Goal: Information Seeking & Learning: Learn about a topic

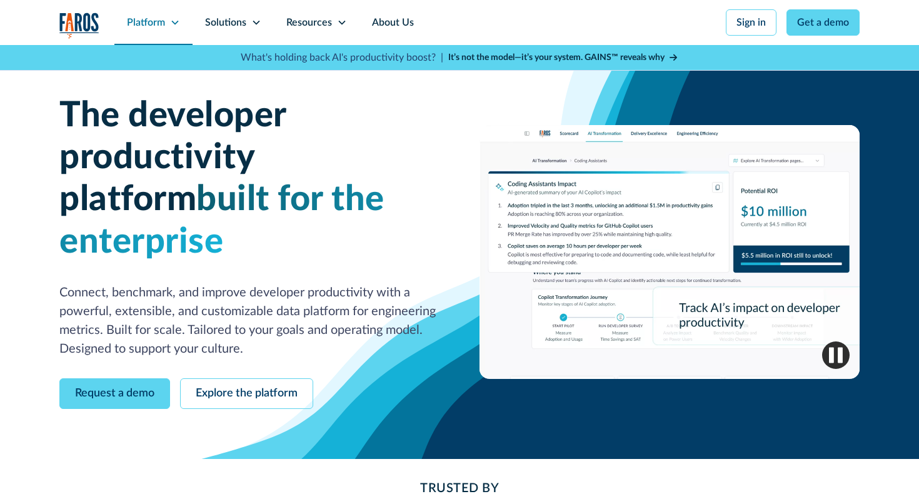
click at [156, 25] on div "Platform" at bounding box center [146, 22] width 38 height 15
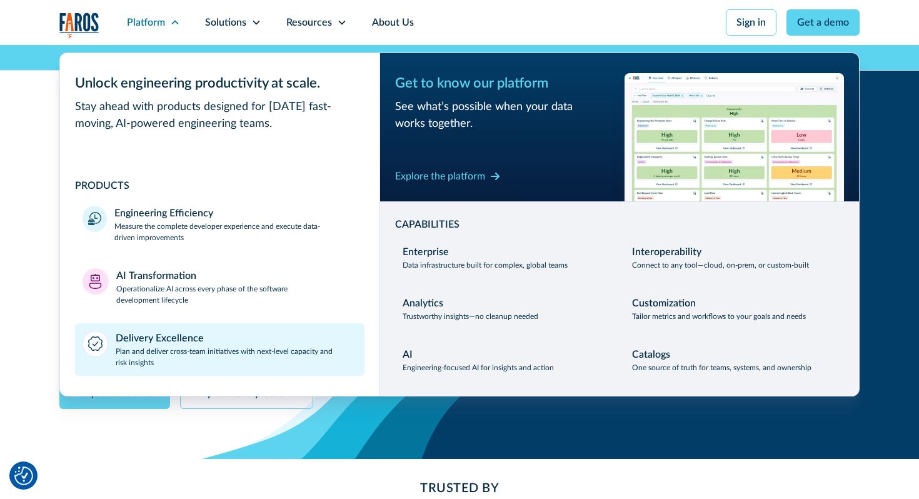
click at [163, 348] on p "Plan and deliver cross-team initiatives with next-level capacity and risk insig…" at bounding box center [237, 357] width 242 height 23
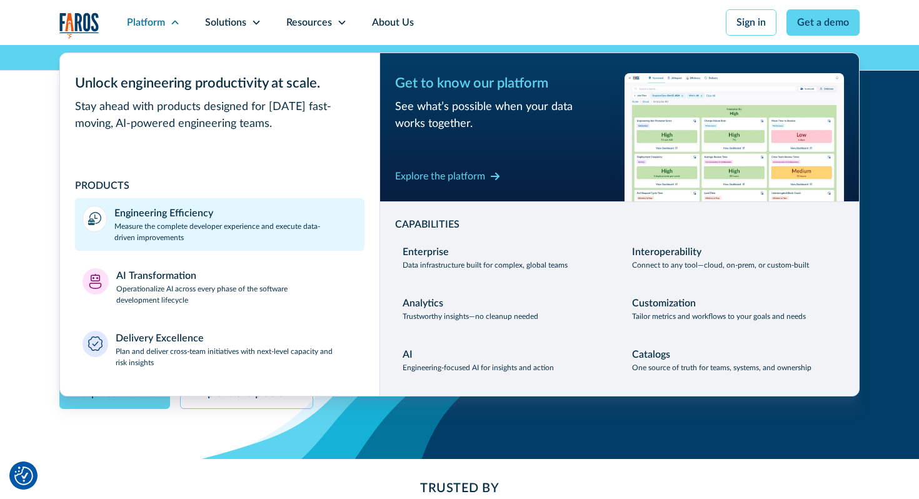
click at [168, 241] on p "Measure the complete developer experience and execute data-driven improvements" at bounding box center [235, 232] width 243 height 23
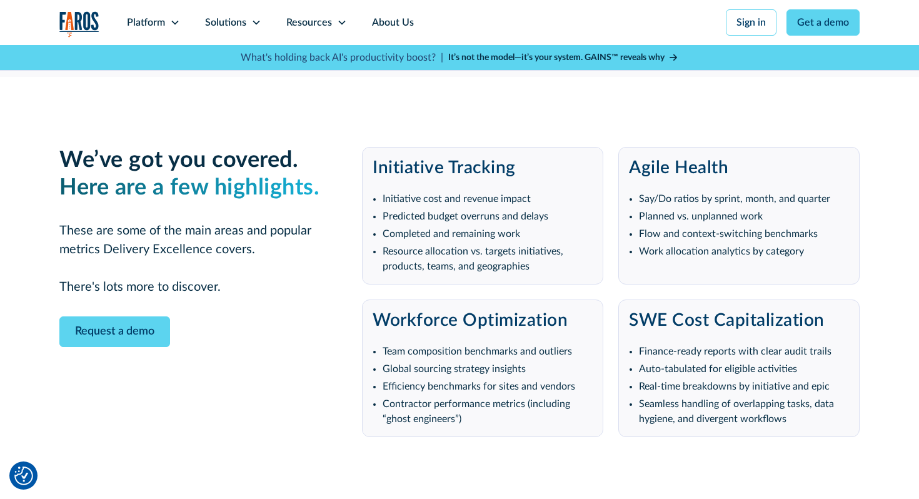
scroll to position [2328, 0]
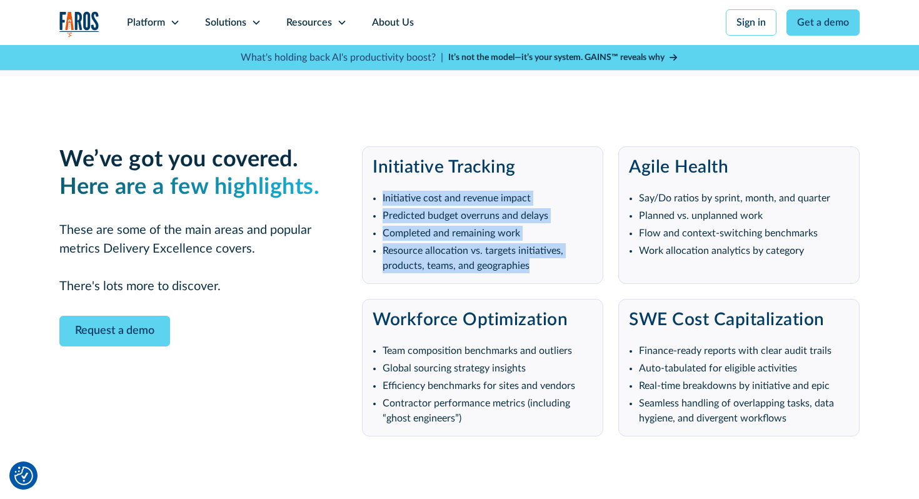
drag, startPoint x: 374, startPoint y: 181, endPoint x: 559, endPoint y: 247, distance: 196.1
click at [559, 247] on ul "Initiative cost and revenue impact Predicted budget overruns and delays Complet…" at bounding box center [483, 230] width 220 height 85
copy ul "Initiative cost and revenue impact Predicted budget overruns and delays Complet…"
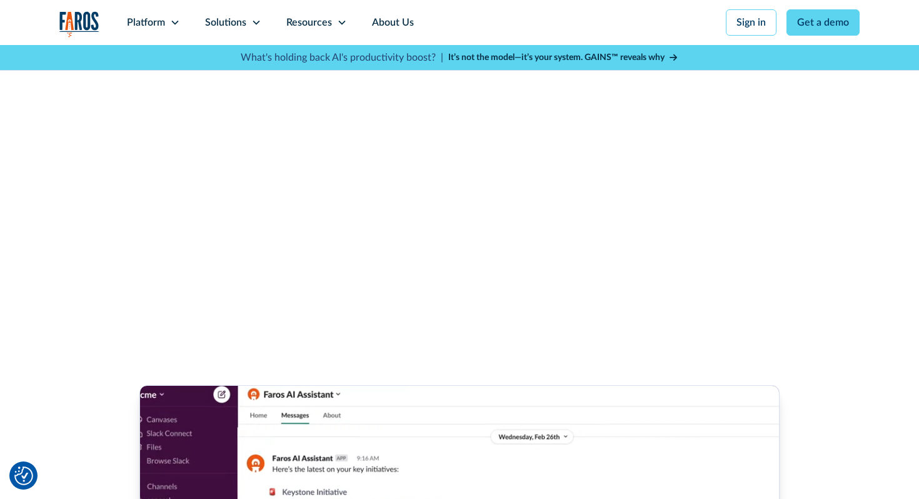
scroll to position [0, 0]
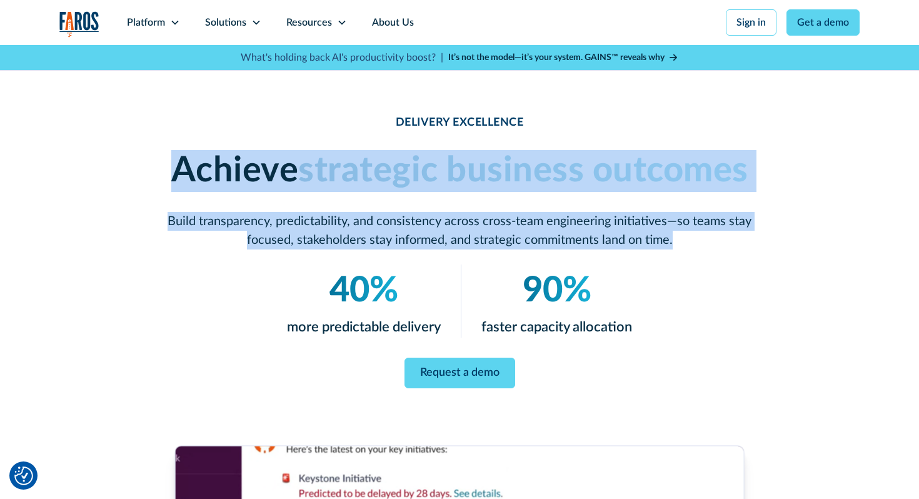
drag, startPoint x: 161, startPoint y: 160, endPoint x: 814, endPoint y: 248, distance: 659.5
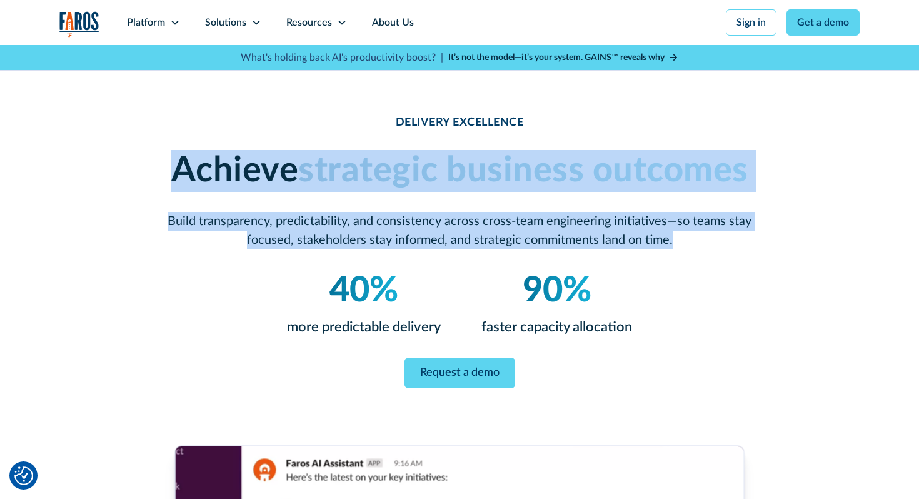
click at [814, 248] on div "DELIVERY EXCELLENCE Achieve strategic business outcomes Build transparency, pre…" at bounding box center [459, 251] width 801 height 273
copy div "Achieve strategic business outcomes Build transparency, predictability, and con…"
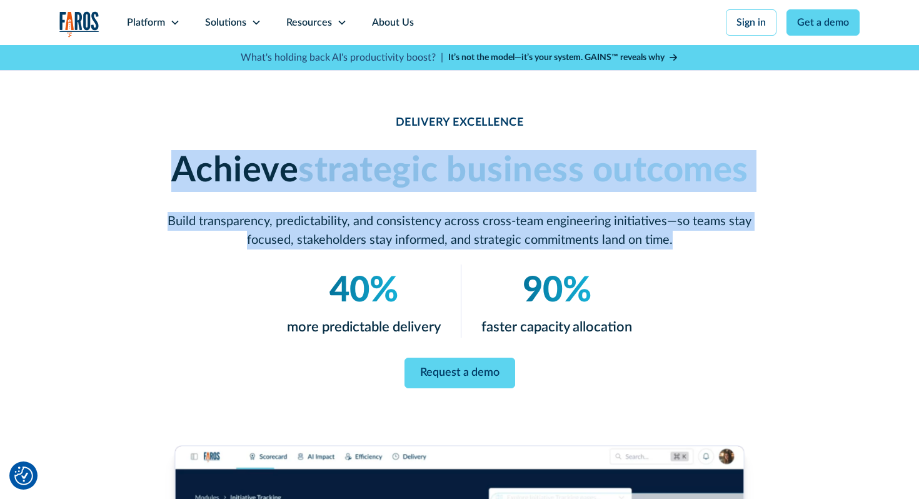
click at [747, 243] on p "Build transparency, predictability, and consistency across cross-team engineeri…" at bounding box center [459, 231] width 600 height 38
drag, startPoint x: 745, startPoint y: 243, endPoint x: 171, endPoint y: 178, distance: 577.3
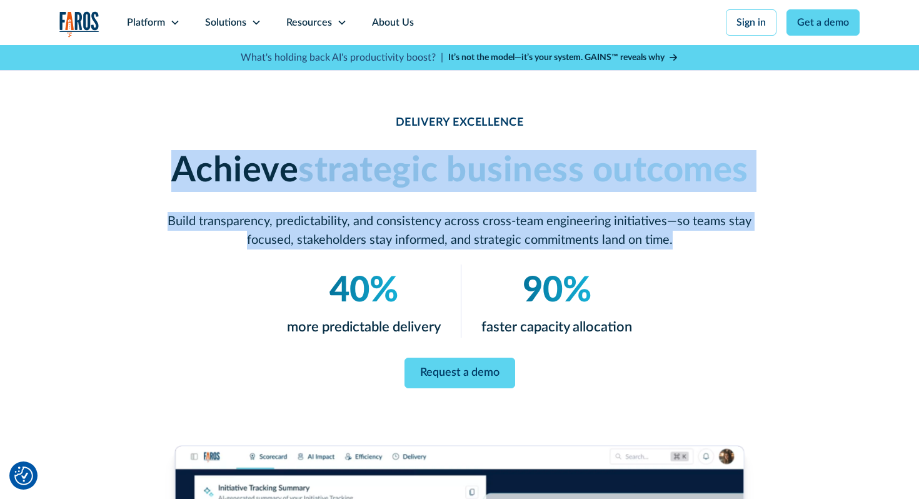
click at [171, 178] on div "Achieve strategic business outcomes Build transparency, predictability, and con…" at bounding box center [459, 199] width 600 height 99
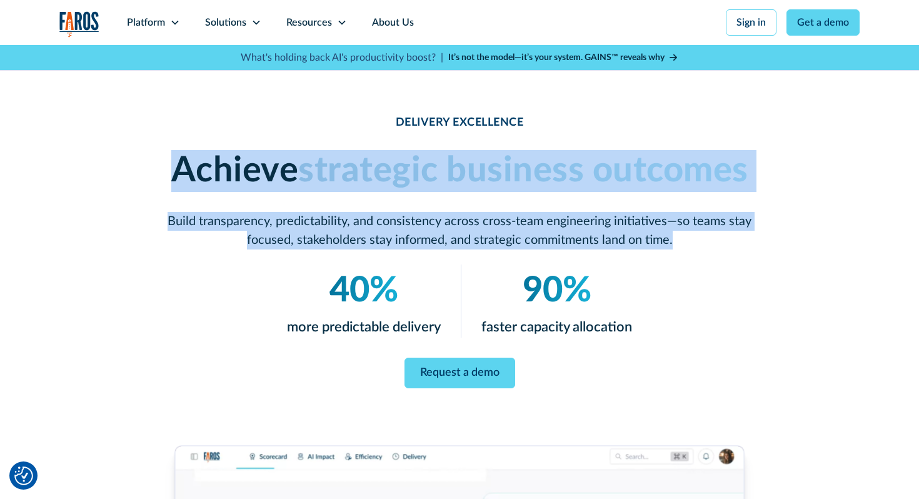
copy div "Achieve strategic business outcomes Build transparency, predictability, and con…"
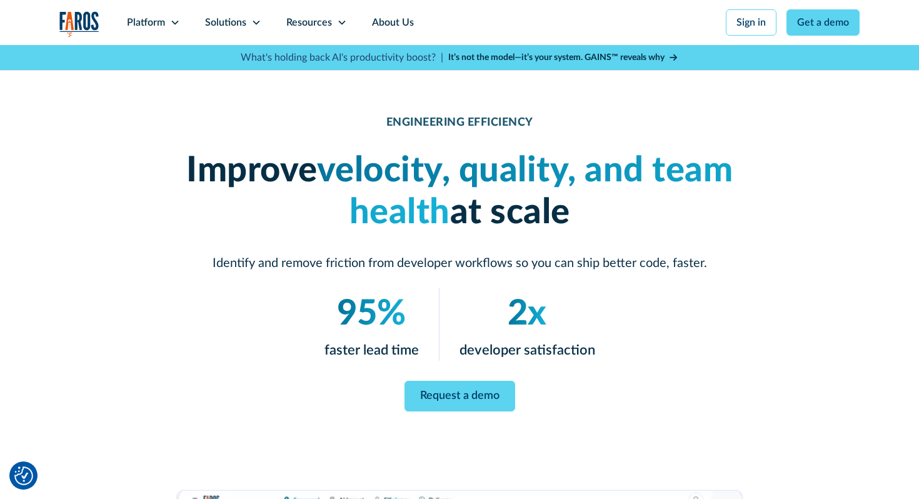
drag, startPoint x: 127, startPoint y: 172, endPoint x: 731, endPoint y: 227, distance: 606.7
click at [731, 227] on div "ENGINEERING EFFICIENCY Improve velocity, quality, and team health at scale Iden…" at bounding box center [459, 263] width 801 height 296
copy h1 "Improve velocity, quality, and team health at scale"
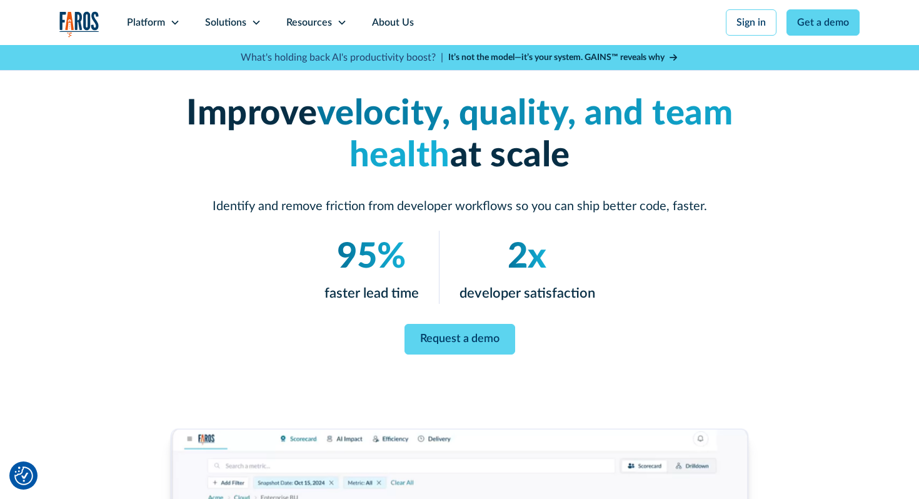
scroll to position [81, 0]
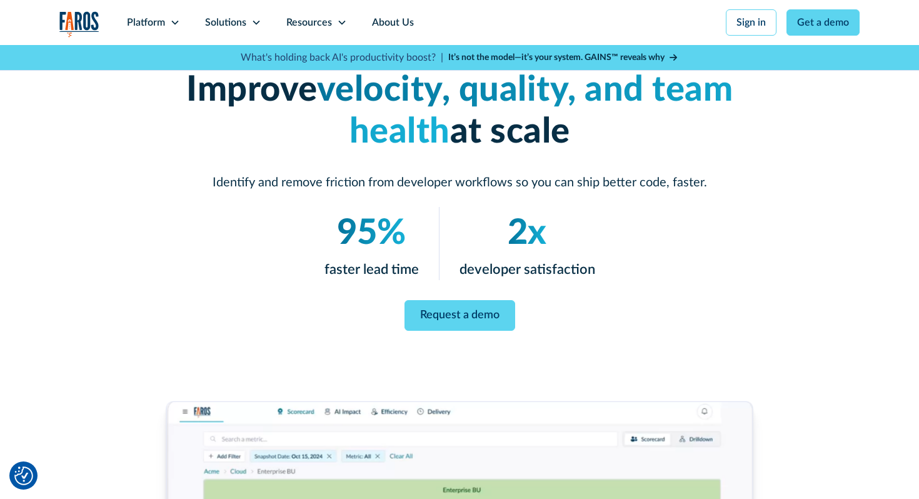
click at [315, 188] on p "Identify and remove friction from developer workflows so you can ship better co…" at bounding box center [459, 182] width 600 height 19
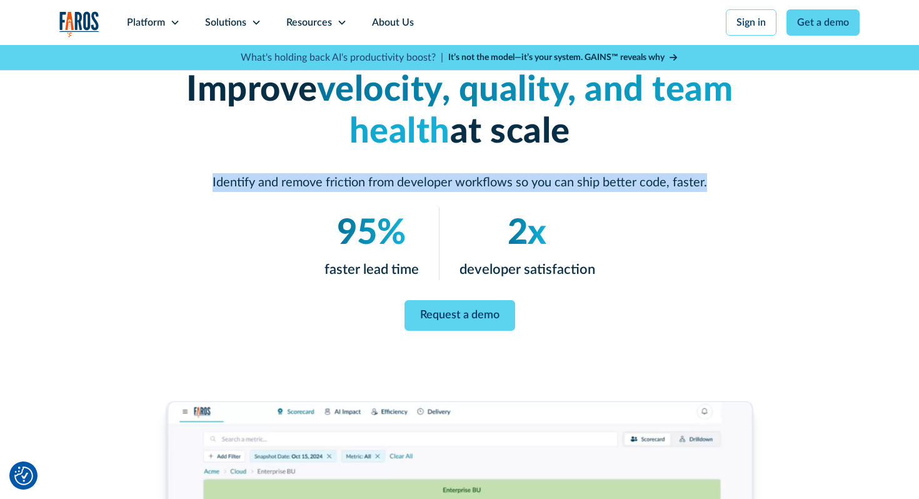
click at [315, 188] on p "Identify and remove friction from developer workflows so you can ship better co…" at bounding box center [459, 182] width 600 height 19
copy p "Identify and remove friction from developer workflows so you can ship better co…"
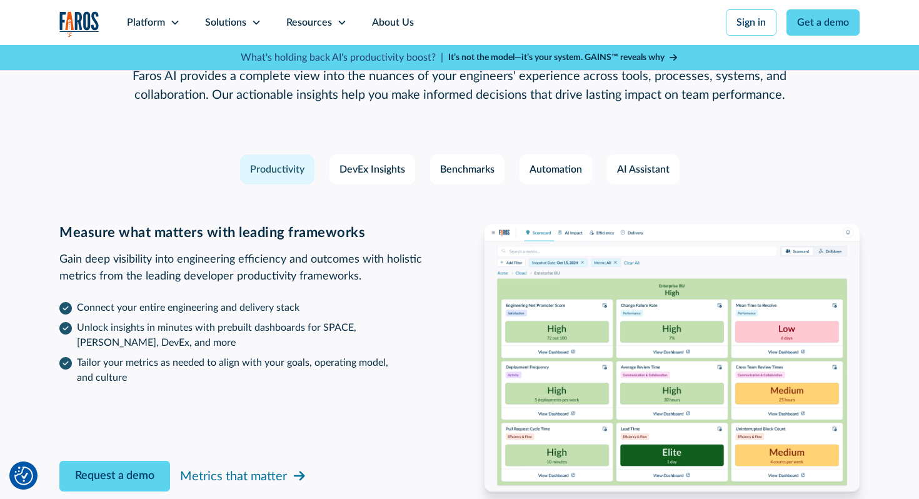
scroll to position [1864, 0]
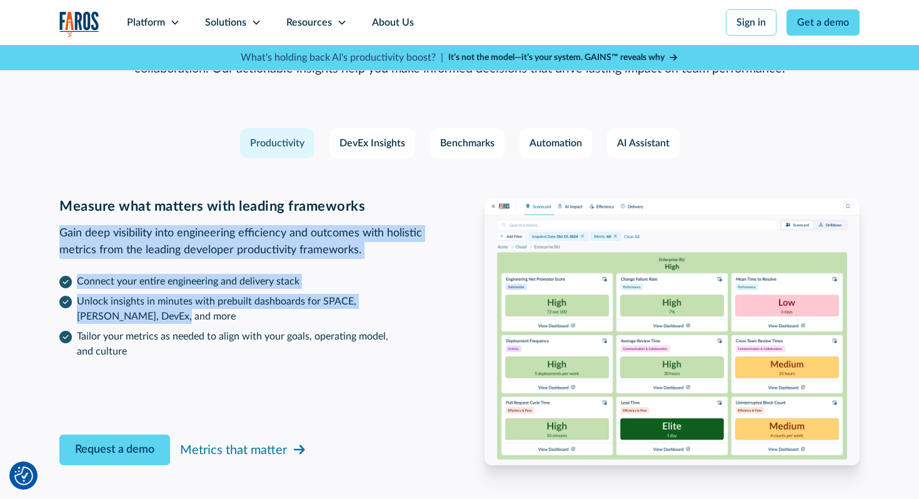
drag, startPoint x: 58, startPoint y: 238, endPoint x: 407, endPoint y: 311, distance: 357.1
click at [407, 311] on div "‍ Features designed by productivity experts to make immediate and impactful cha…" at bounding box center [459, 216] width 919 height 639
copy div "Gain deep visibility into engineering efficiency and outcomes with holistic met…"
